Goal: Communication & Community: Answer question/provide support

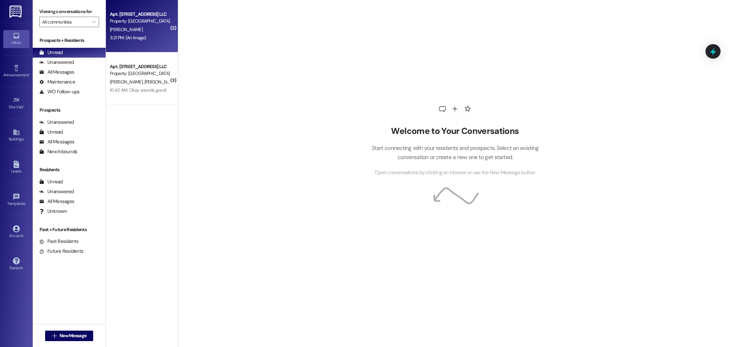
click at [140, 28] on div "[PERSON_NAME]" at bounding box center [140, 30] width 62 height 8
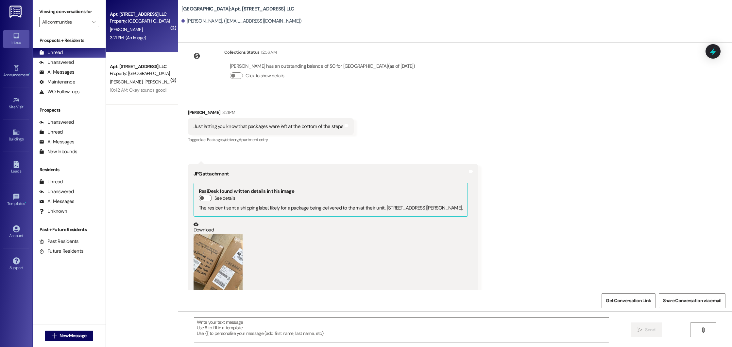
scroll to position [19259, 0]
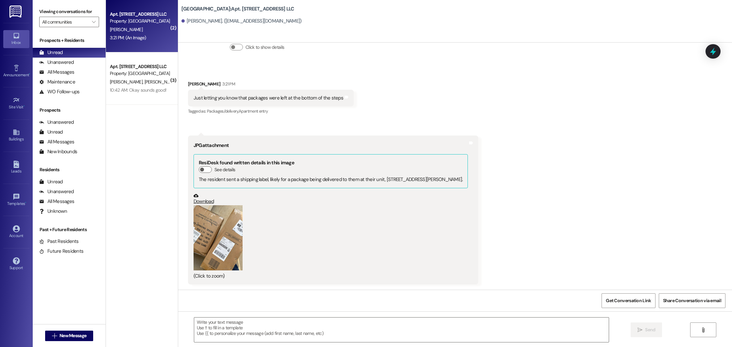
click at [211, 236] on button "Zoom image" at bounding box center [218, 237] width 49 height 65
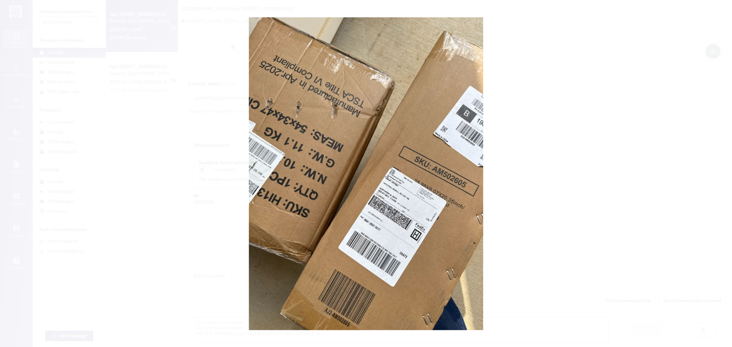
click at [180, 237] on button "Unzoom image" at bounding box center [366, 173] width 732 height 347
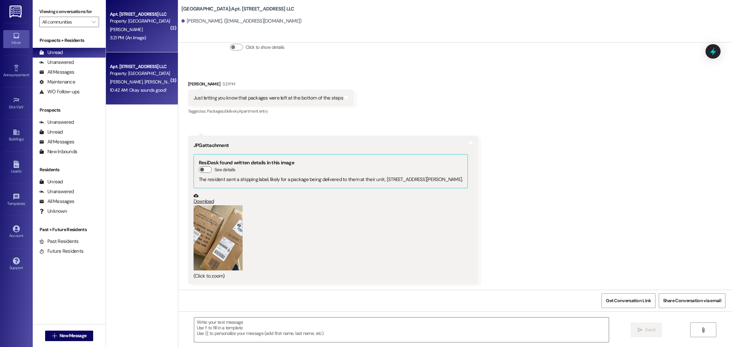
click at [144, 81] on span "W. Finney" at bounding box center [160, 82] width 33 height 6
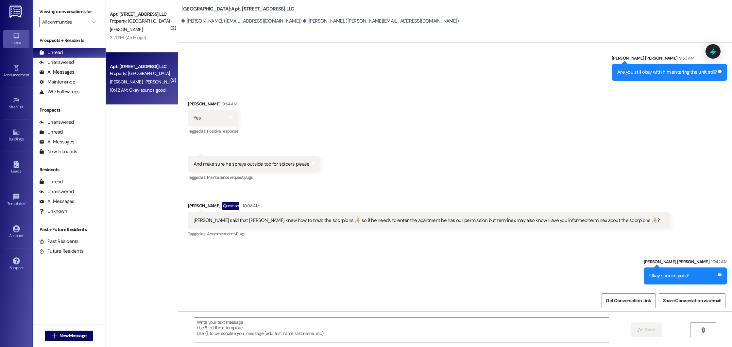
scroll to position [1570, 0]
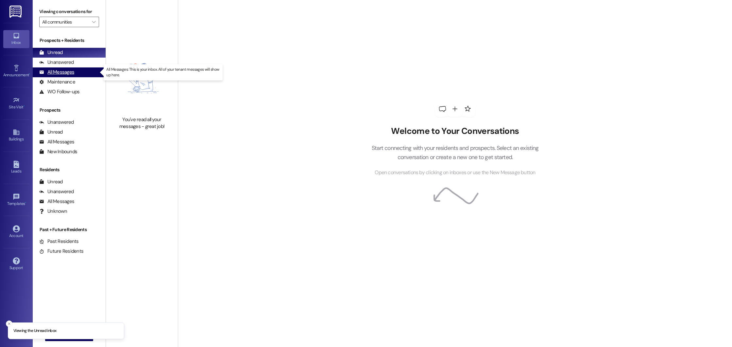
click at [57, 74] on div "All Messages" at bounding box center [56, 72] width 35 height 7
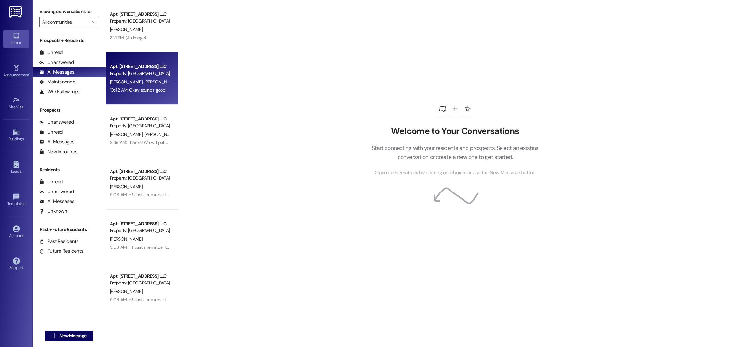
click at [144, 82] on span "[PERSON_NAME]" at bounding box center [160, 82] width 33 height 6
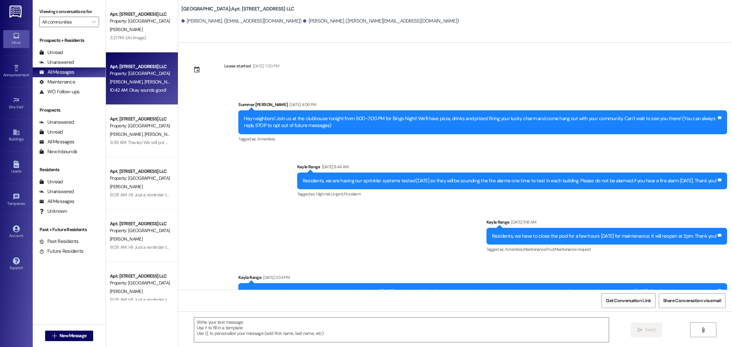
scroll to position [1570, 0]
